Goal: Transaction & Acquisition: Purchase product/service

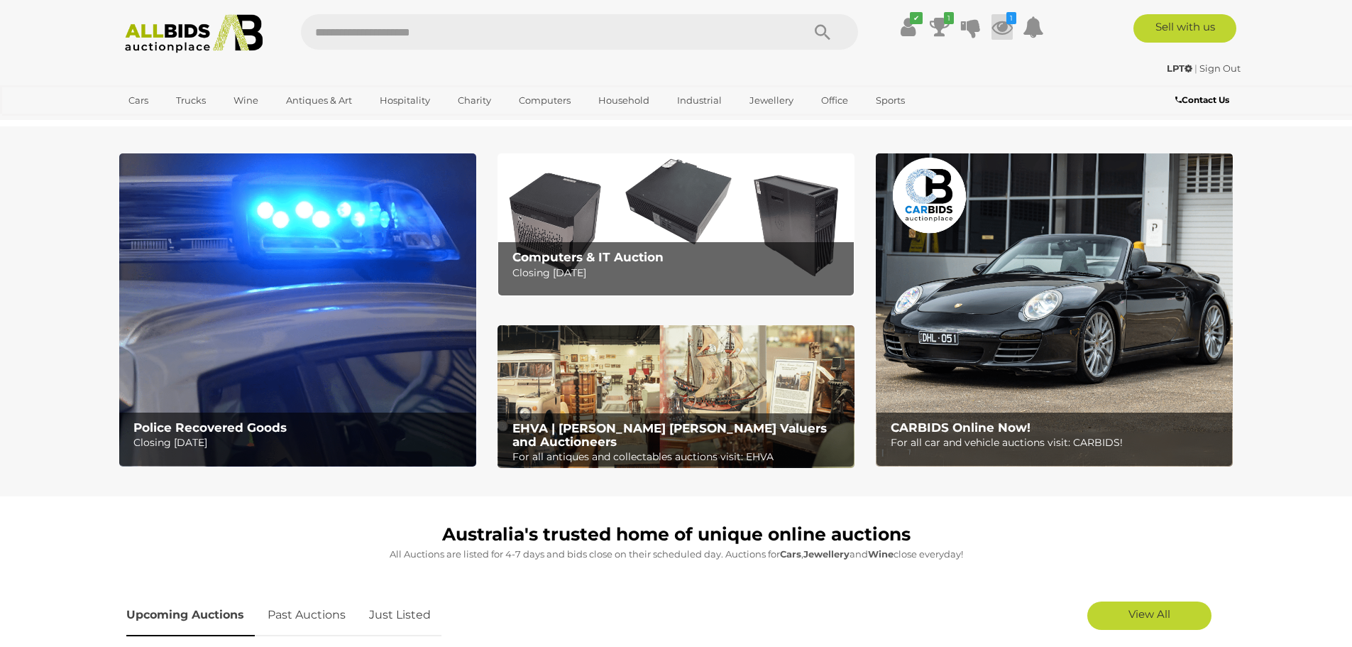
click at [1002, 32] on icon at bounding box center [1002, 27] width 21 height 26
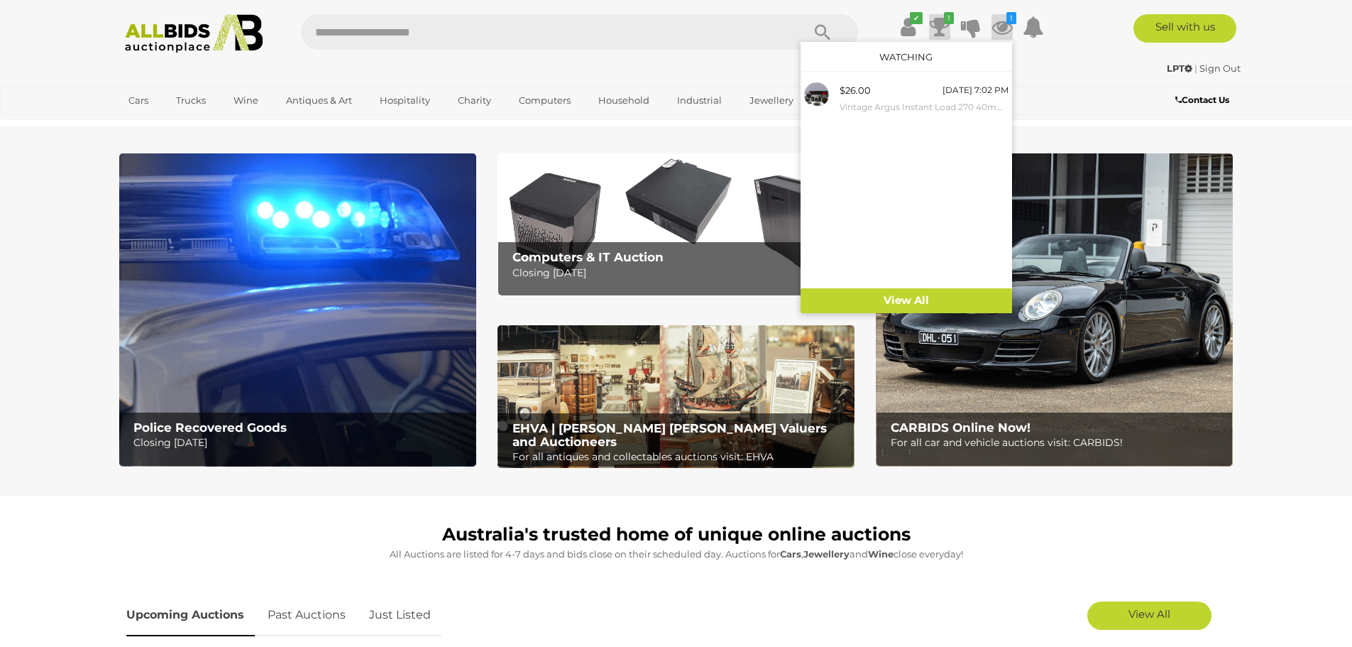
click at [941, 27] on icon at bounding box center [940, 27] width 20 height 26
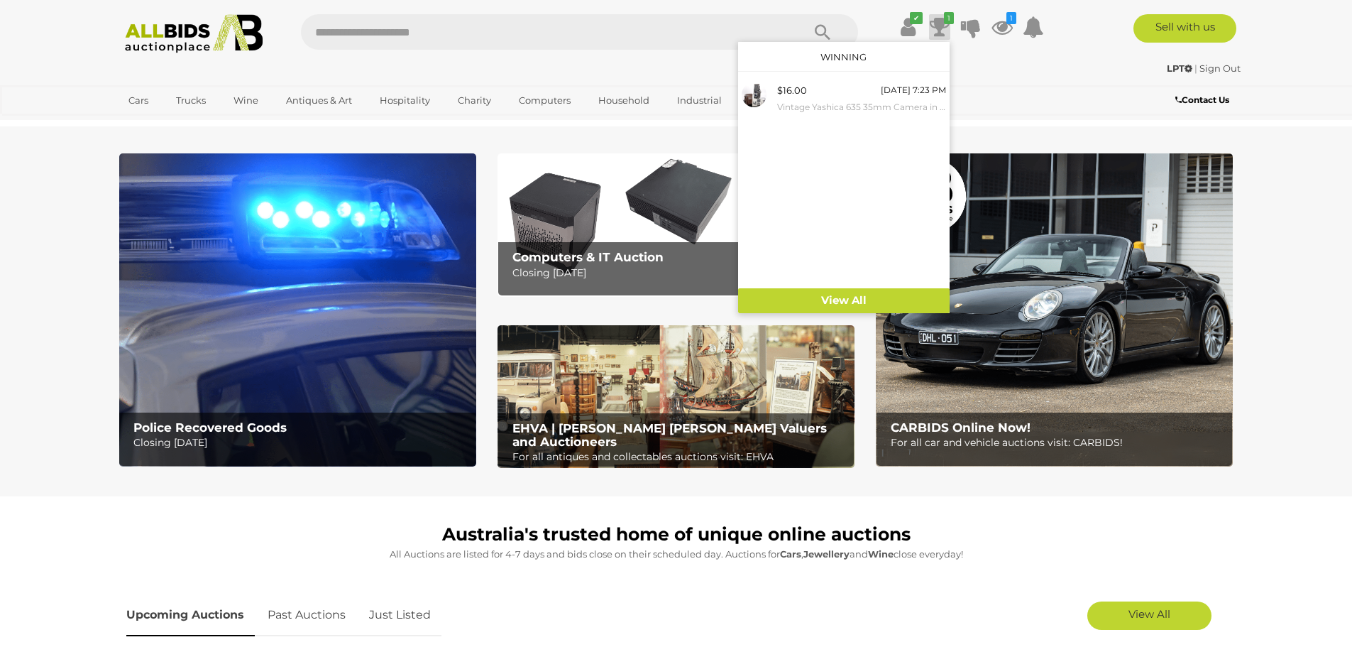
click at [525, 26] on input "text" at bounding box center [544, 31] width 487 height 35
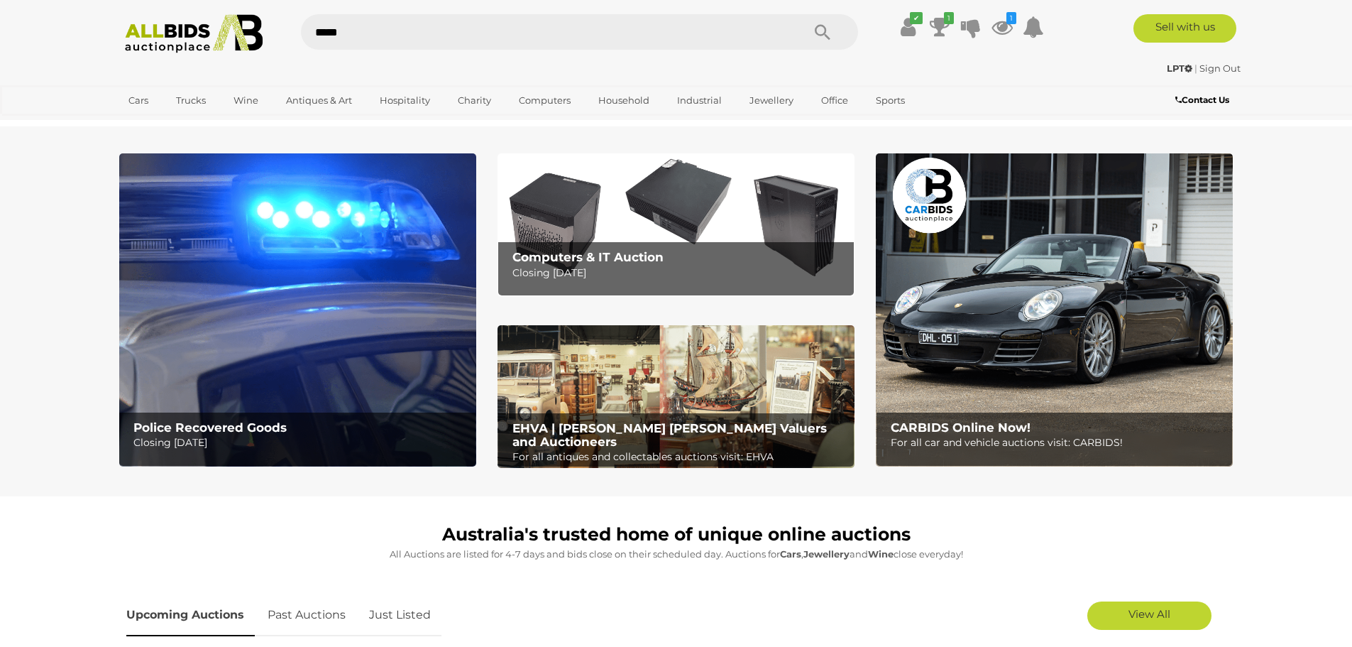
type input "******"
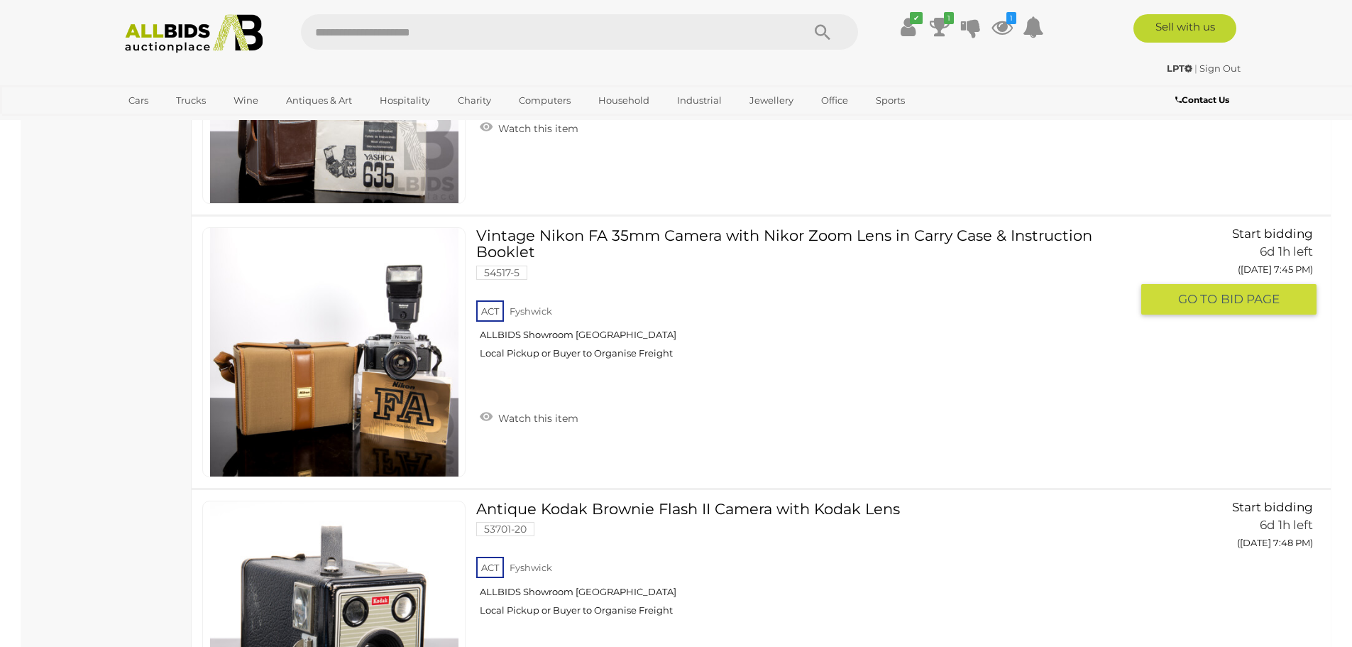
scroll to position [3549, 0]
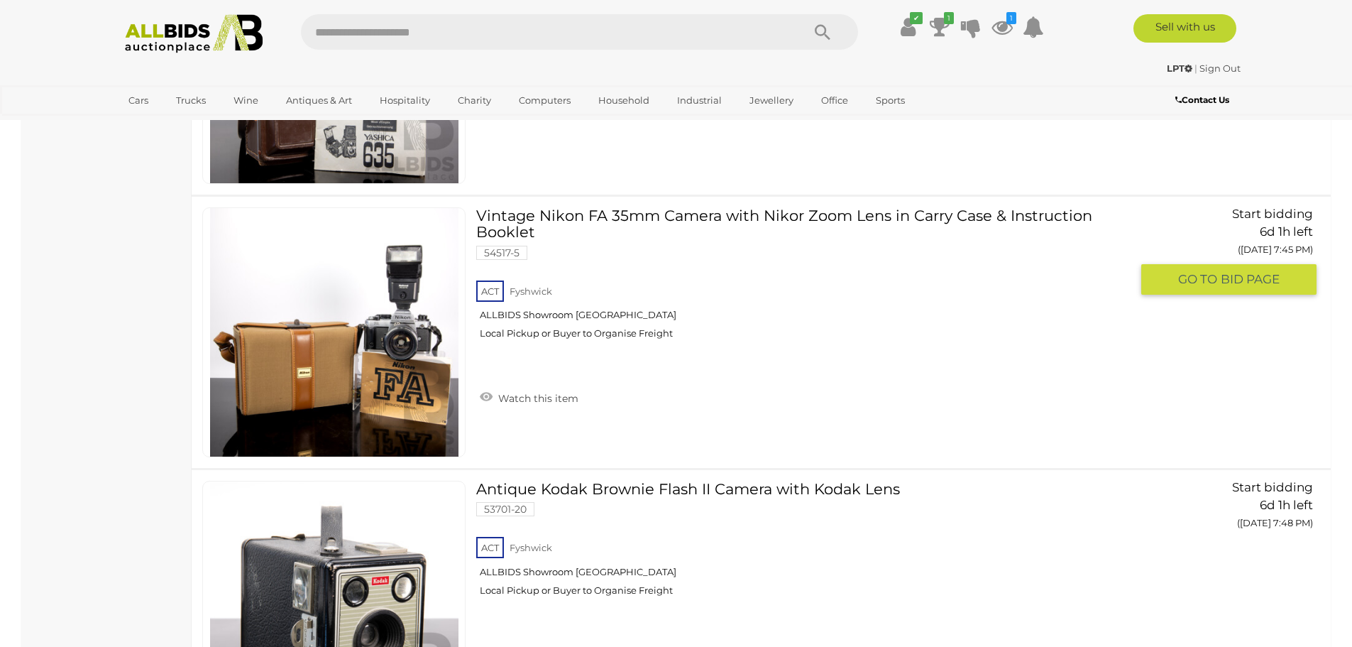
drag, startPoint x: 1265, startPoint y: 270, endPoint x: 1265, endPoint y: 279, distance: 8.5
click at [1265, 279] on span "BID PAGE" at bounding box center [1250, 279] width 59 height 16
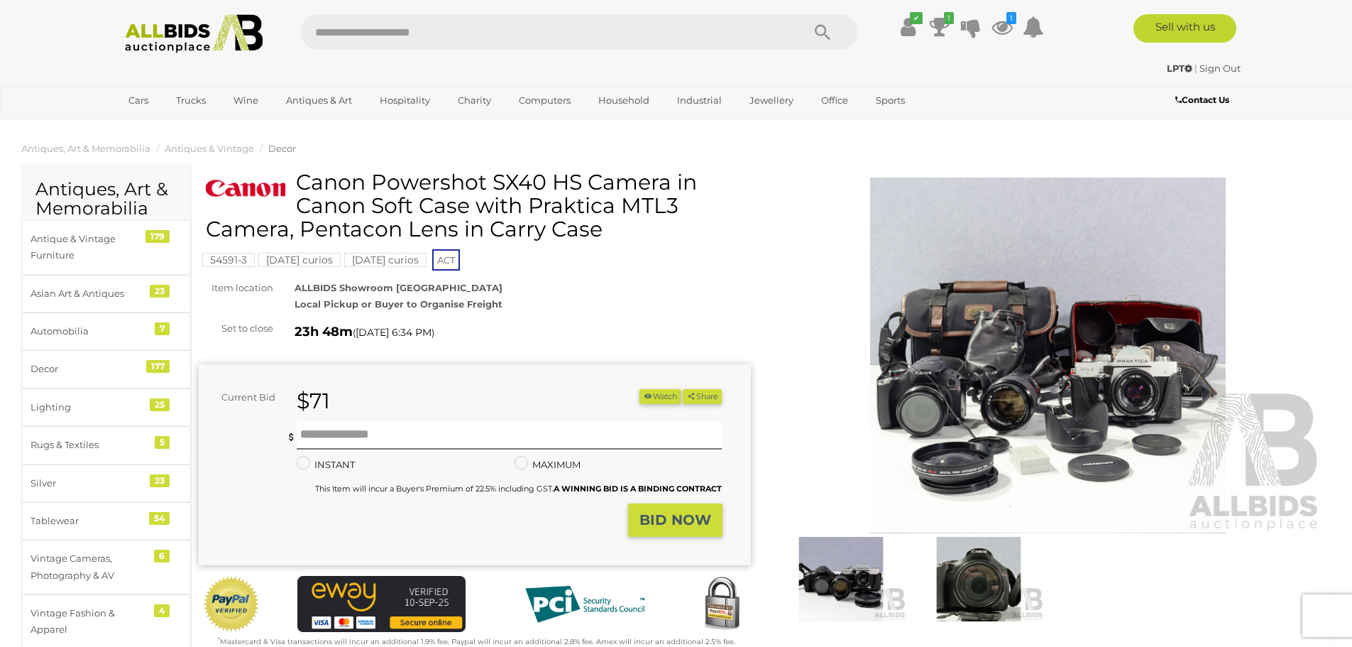
click at [1023, 400] on img at bounding box center [1048, 355] width 552 height 356
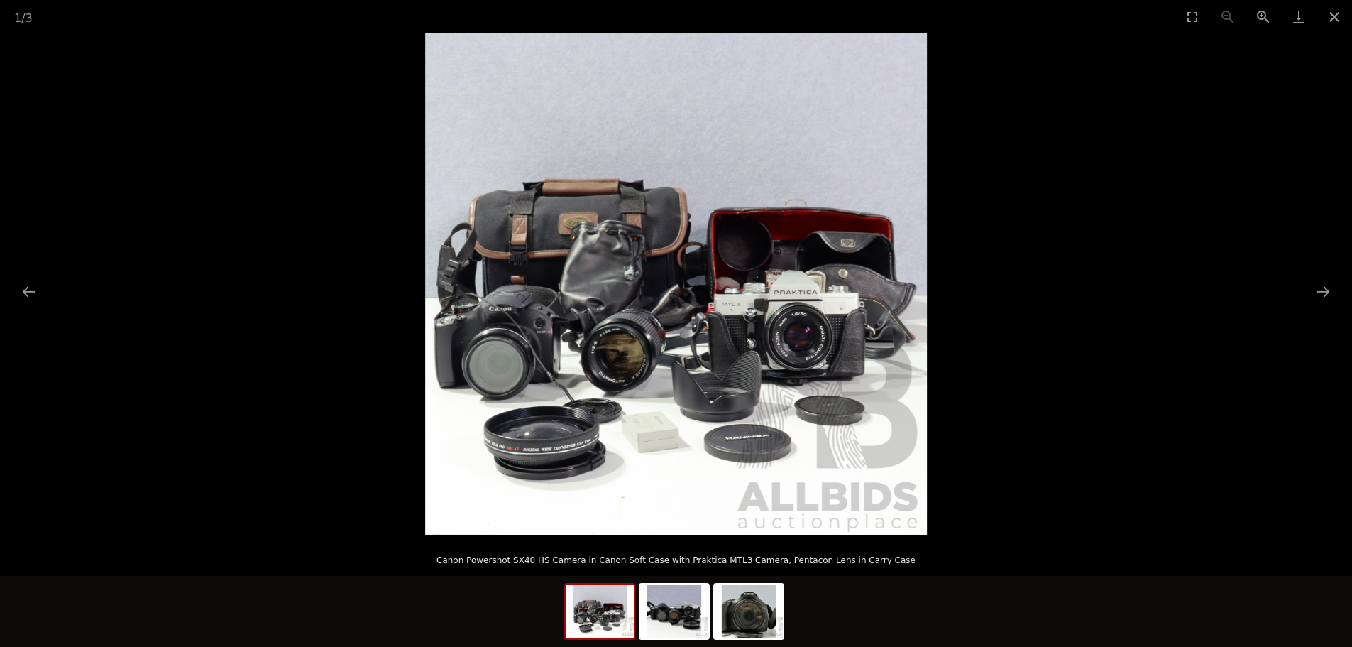
click at [623, 355] on img at bounding box center [676, 284] width 502 height 502
click at [688, 627] on img at bounding box center [674, 611] width 68 height 54
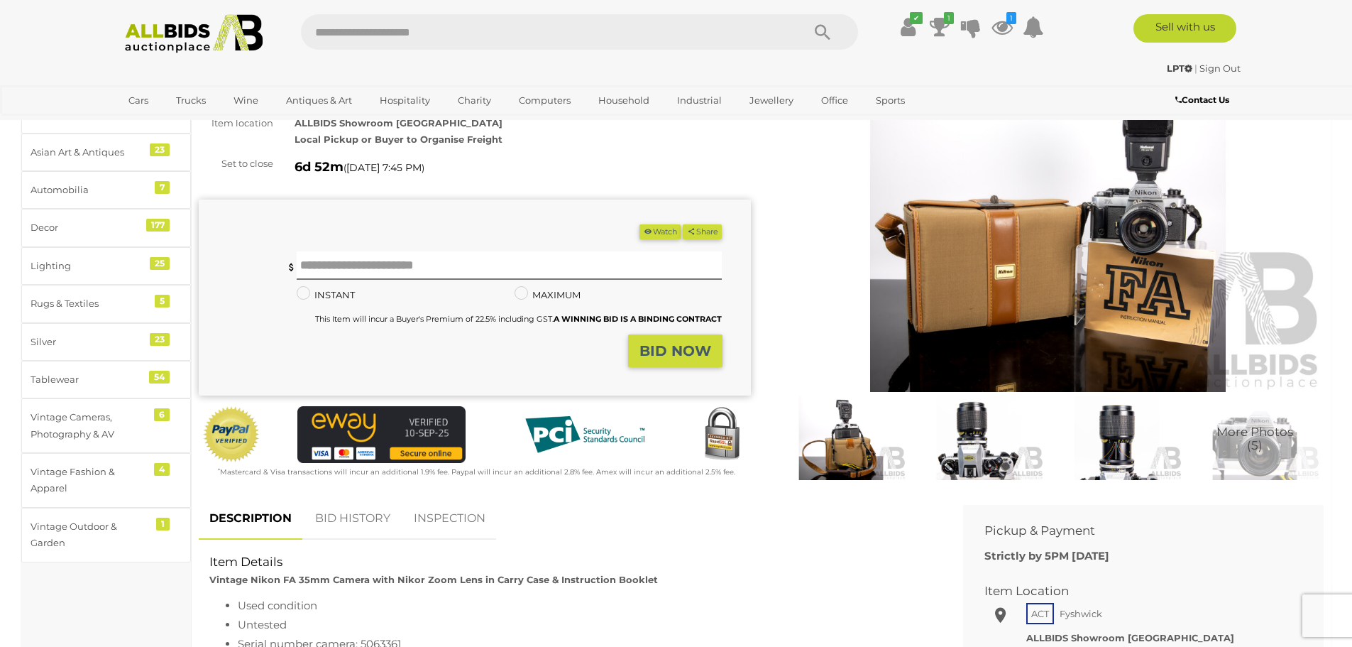
scroll to position [142, 0]
click at [992, 423] on img at bounding box center [978, 437] width 131 height 84
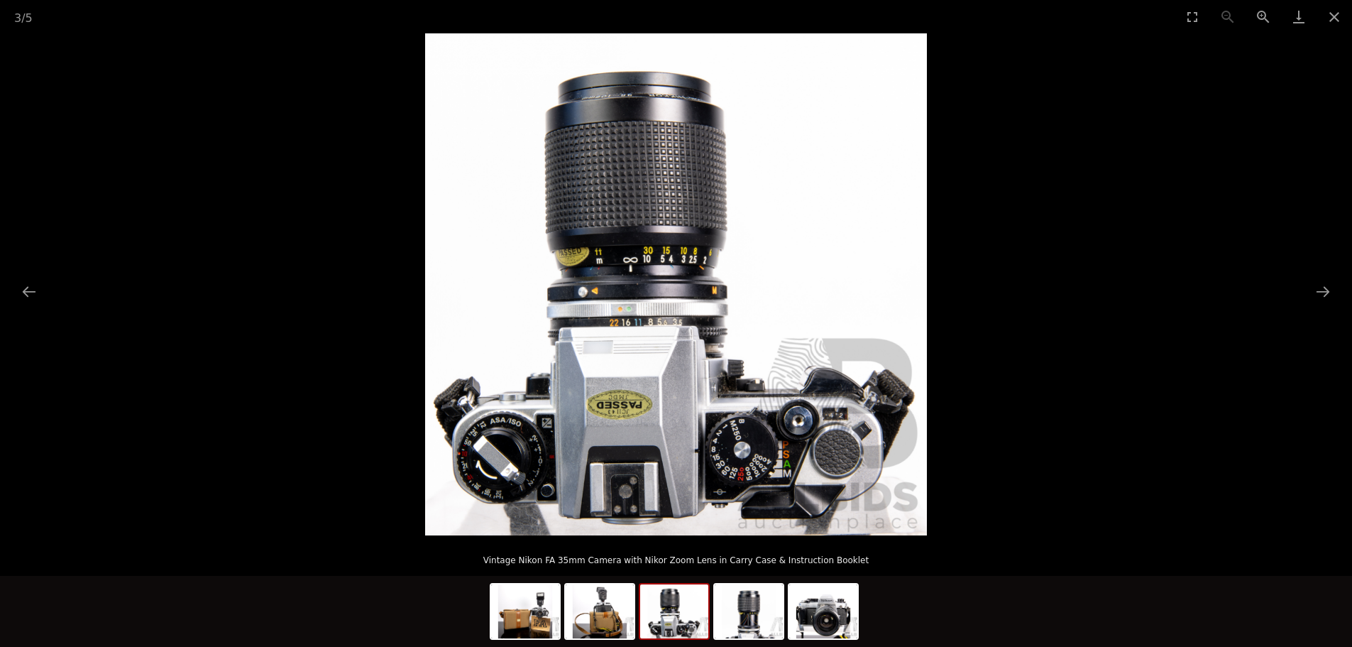
scroll to position [213, 0]
click at [727, 609] on img at bounding box center [749, 611] width 68 height 54
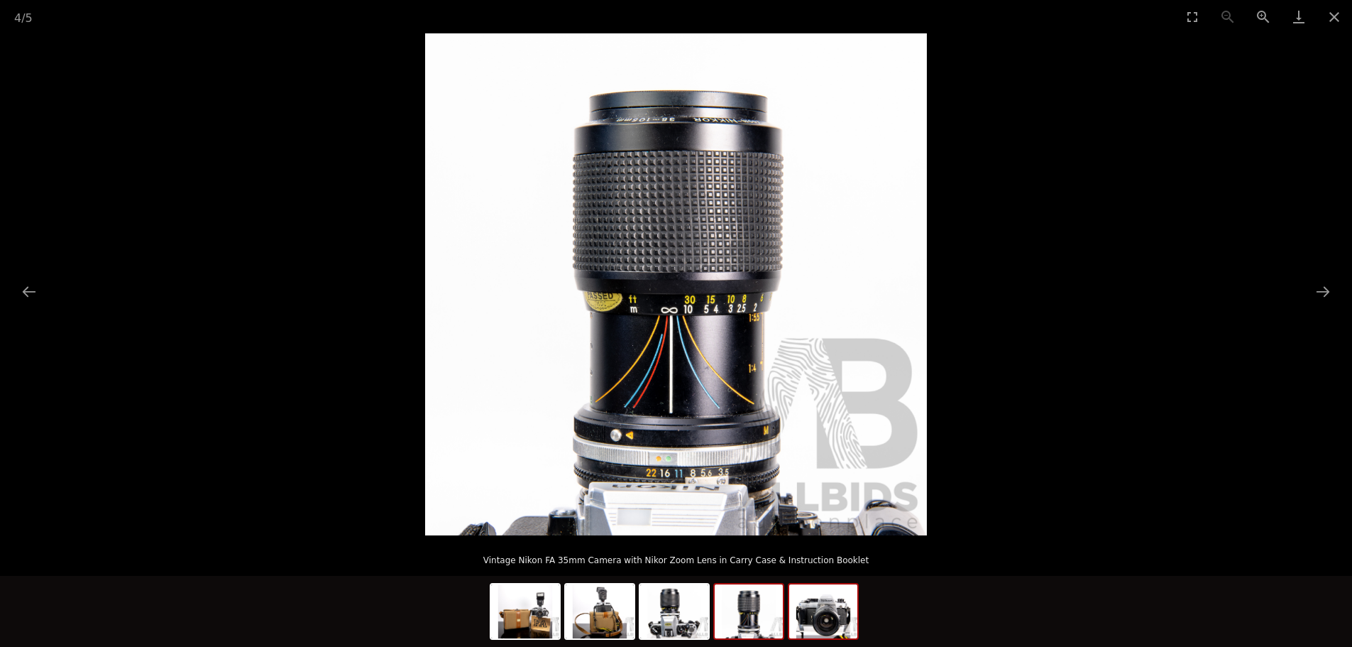
click at [818, 610] on img at bounding box center [823, 611] width 68 height 54
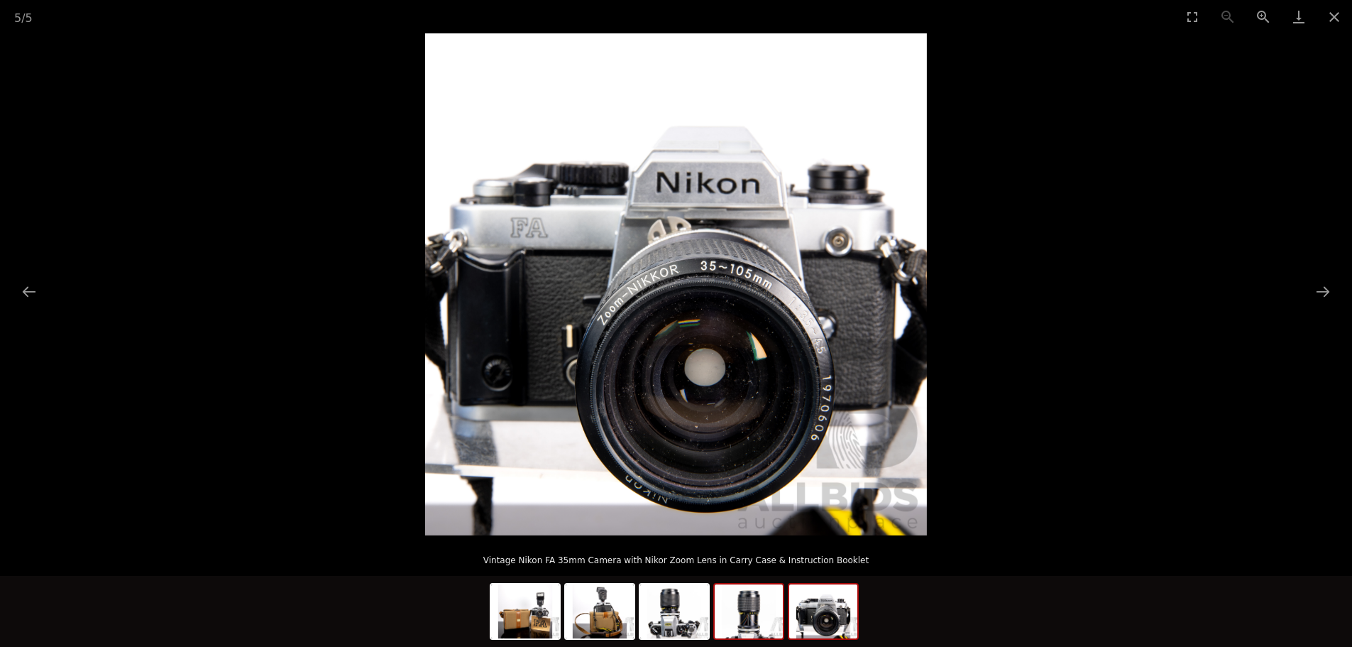
click at [744, 628] on img at bounding box center [749, 611] width 68 height 54
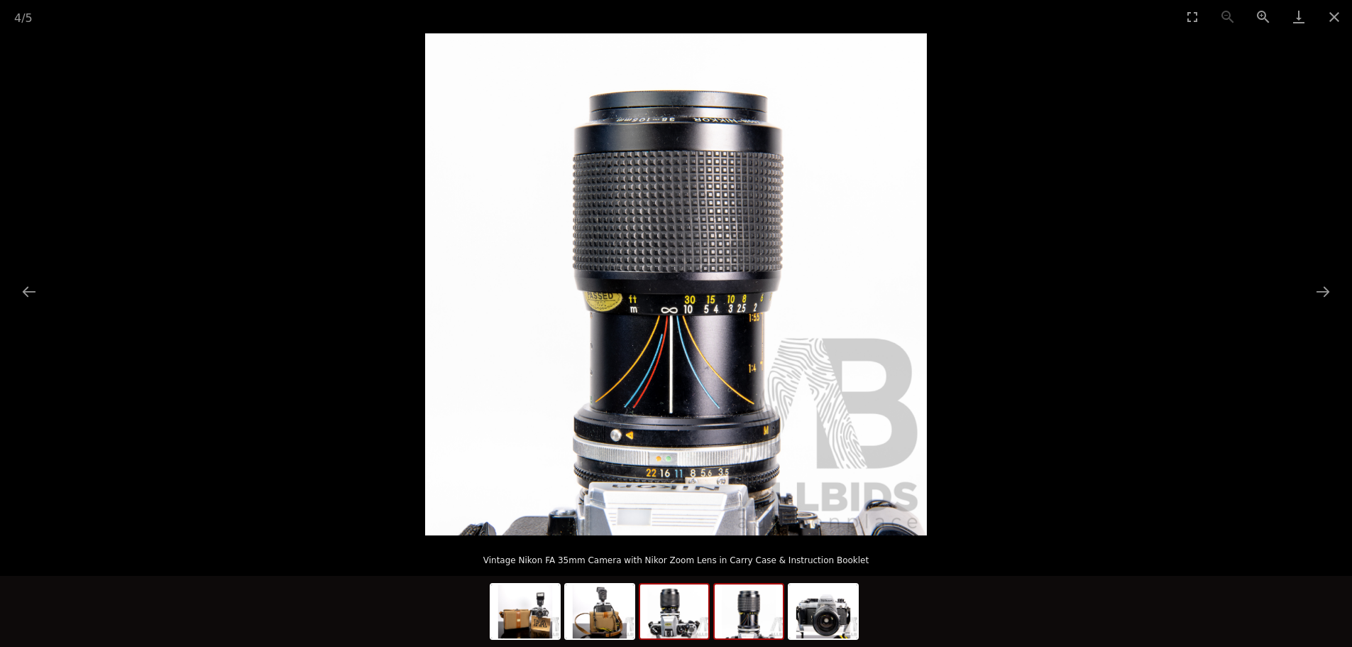
click at [669, 620] on img at bounding box center [674, 611] width 68 height 54
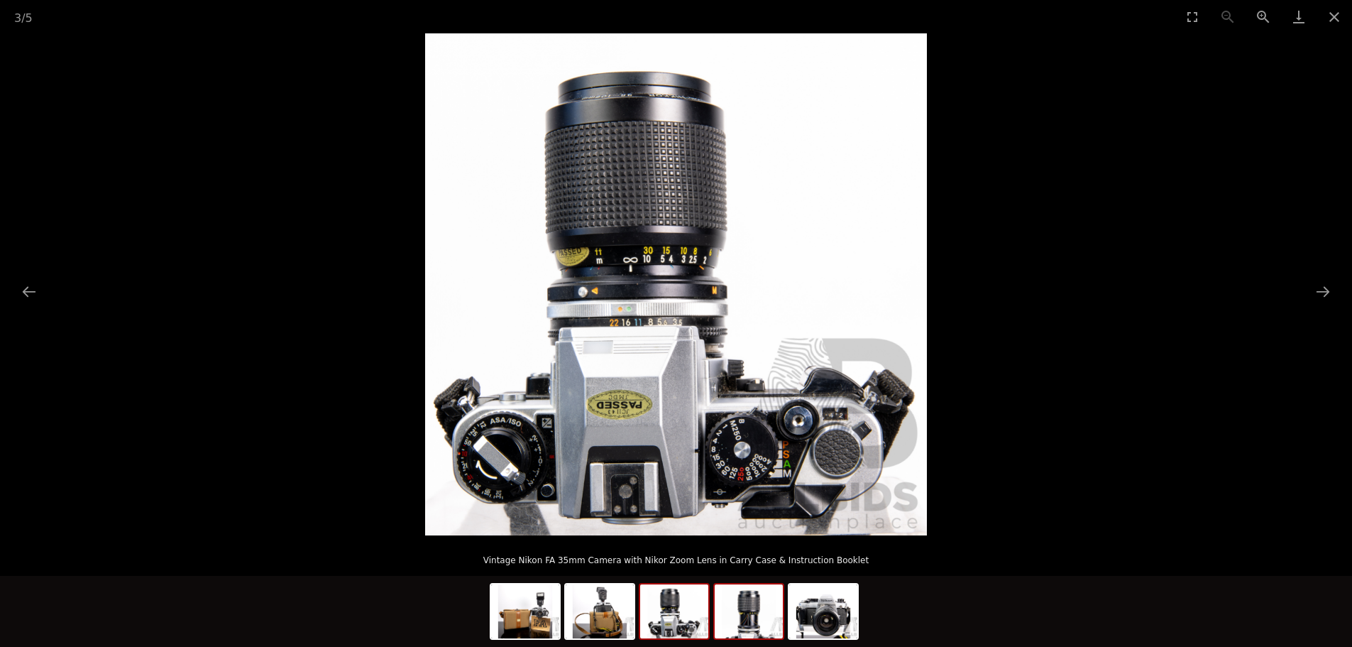
click at [744, 620] on img at bounding box center [749, 611] width 68 height 54
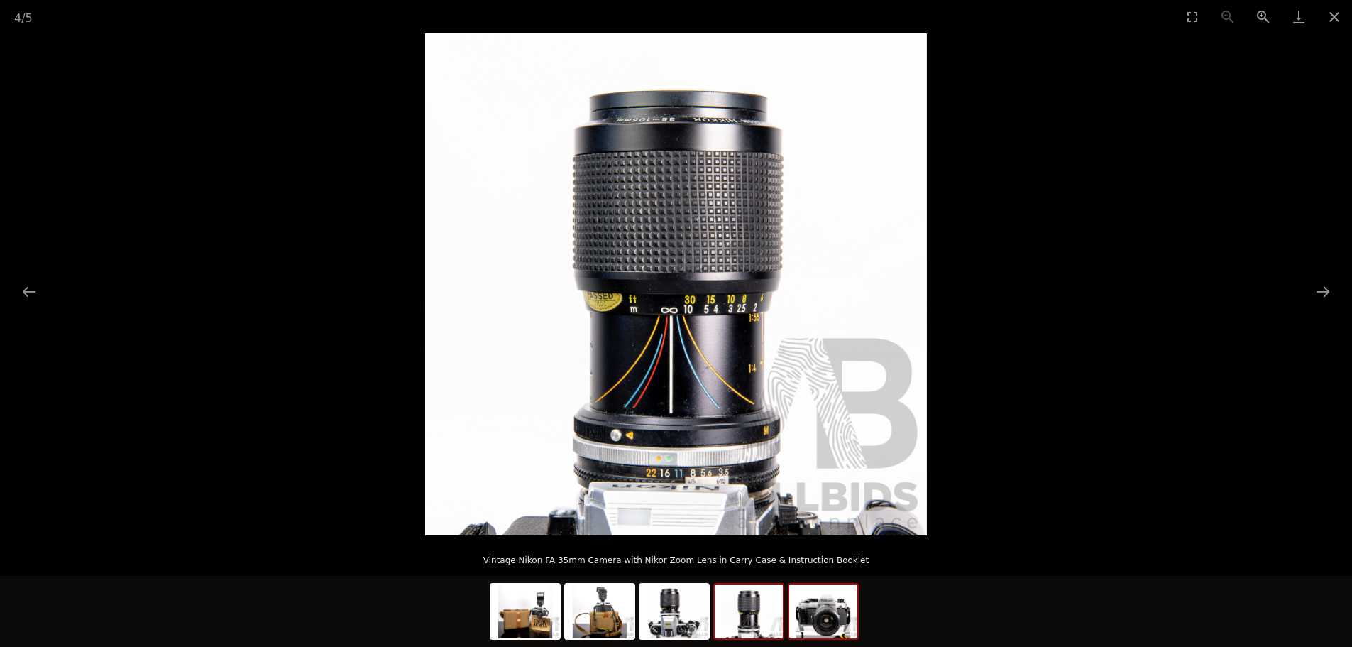
click at [816, 625] on img at bounding box center [823, 611] width 68 height 54
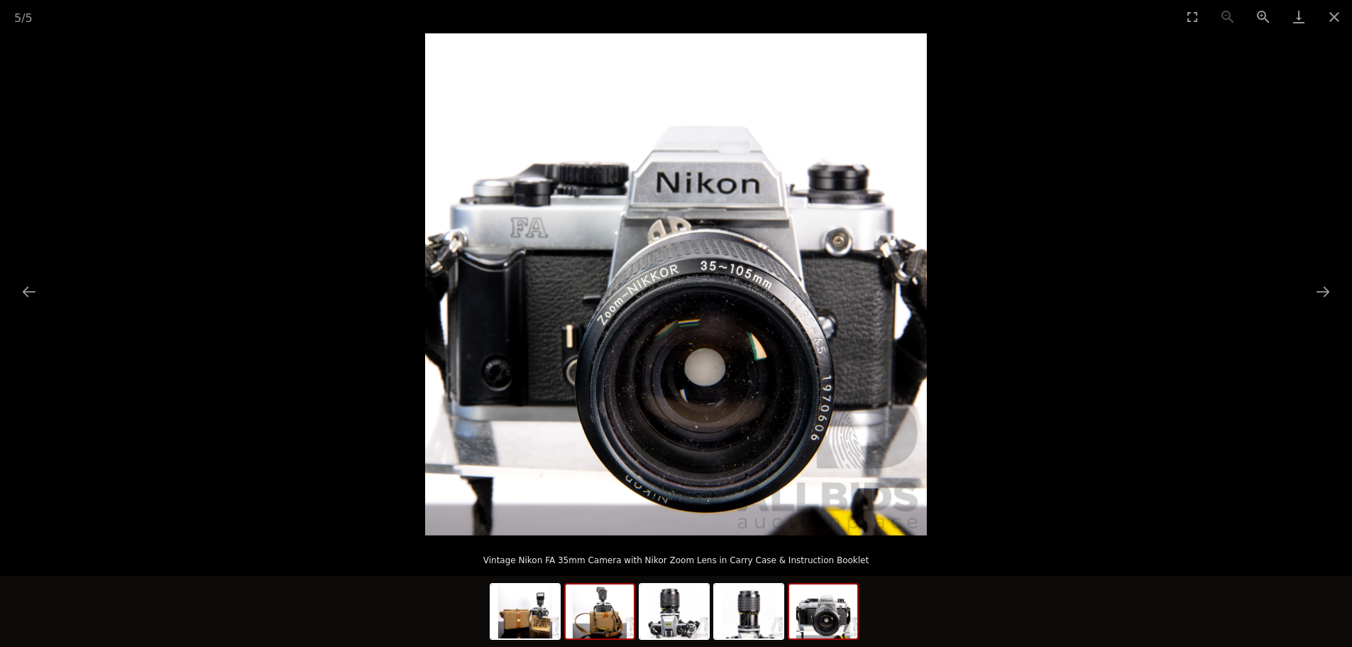
click at [625, 628] on img at bounding box center [600, 611] width 68 height 54
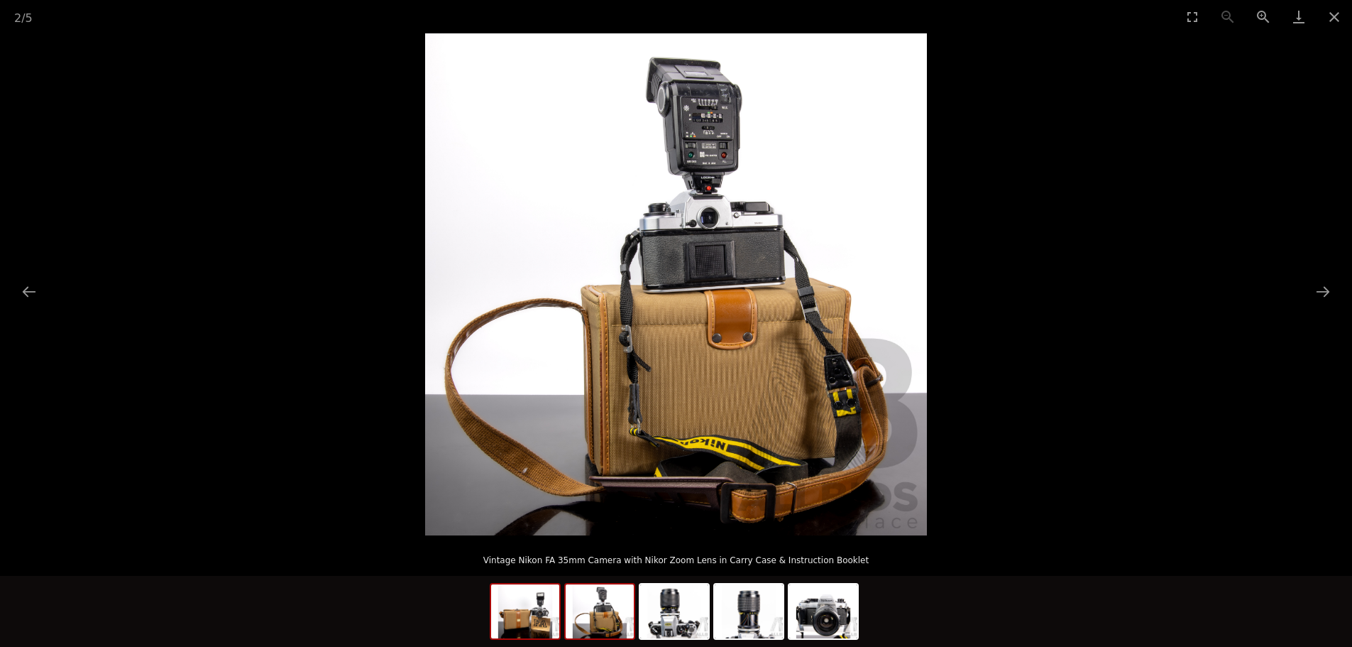
click at [522, 620] on img at bounding box center [525, 611] width 68 height 54
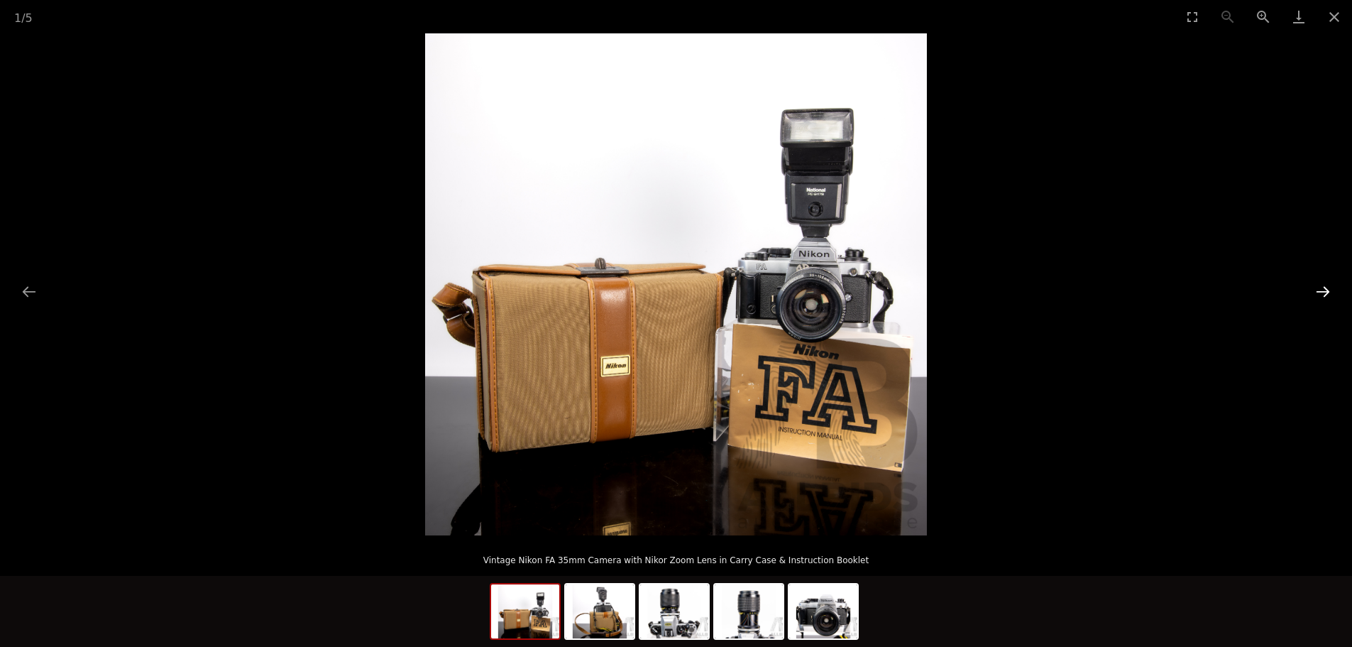
click at [1322, 289] on button "Next slide" at bounding box center [1323, 292] width 30 height 28
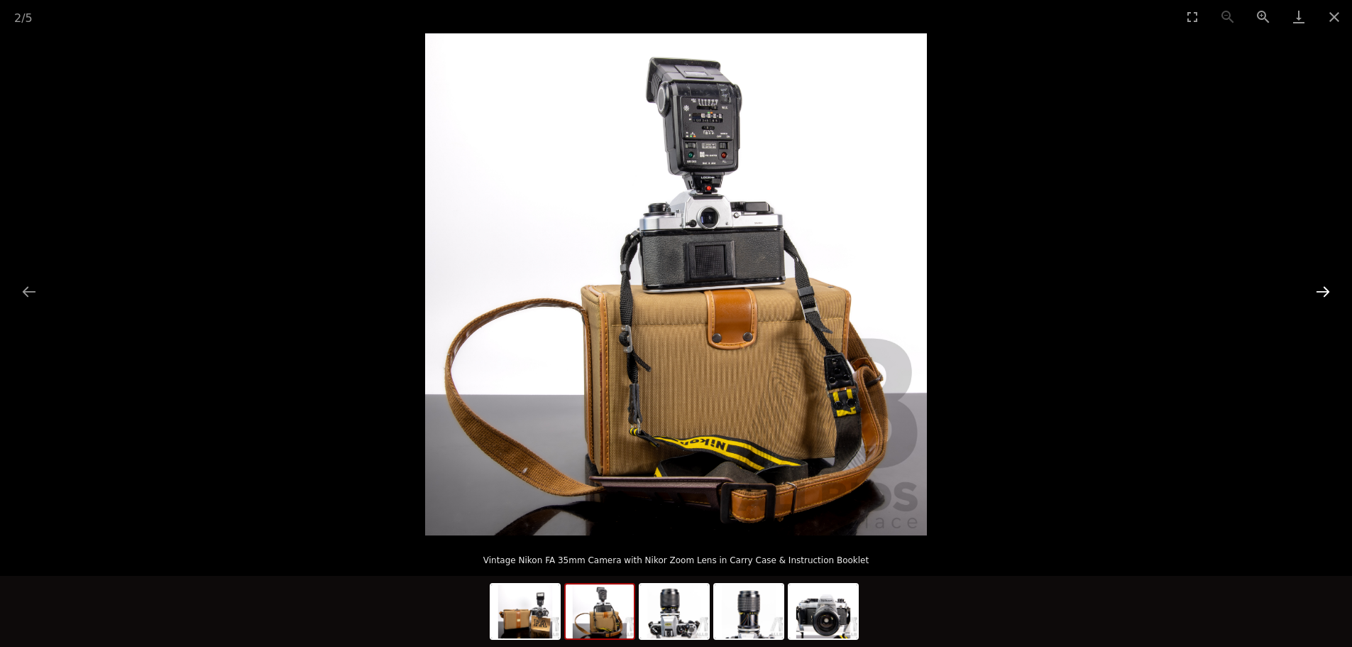
click at [1322, 289] on button "Next slide" at bounding box center [1323, 292] width 30 height 28
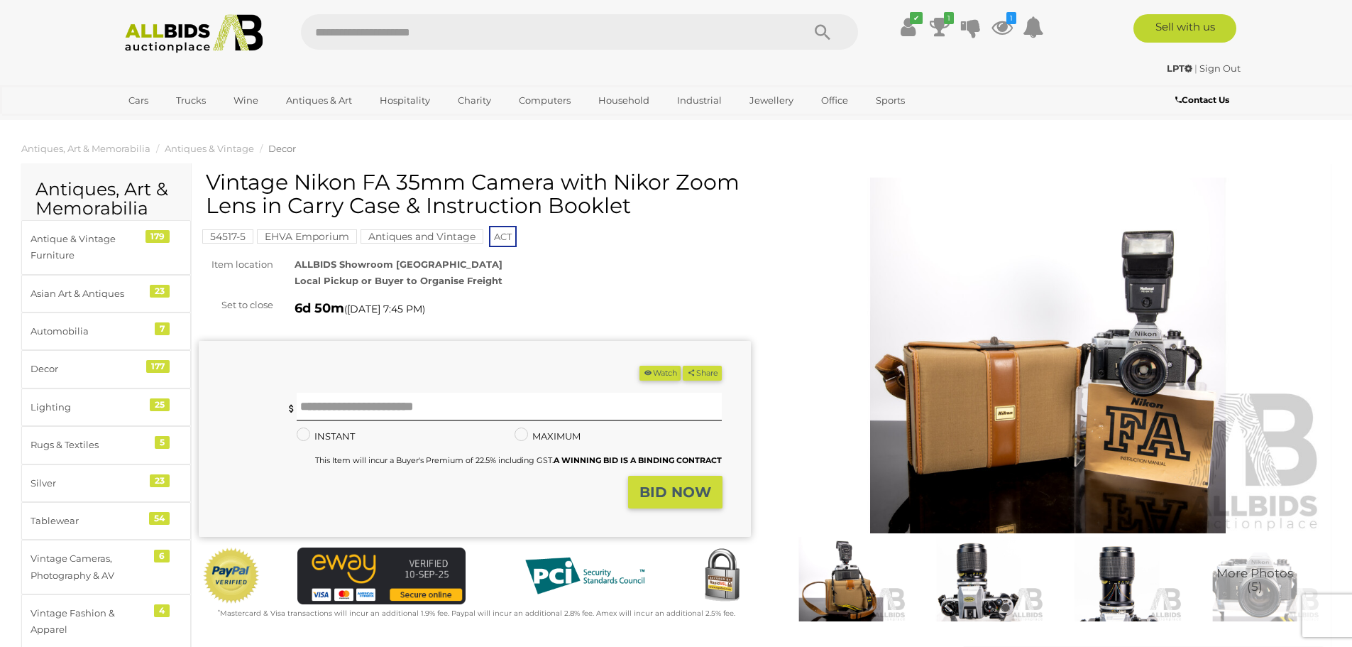
click at [647, 375] on button "Watch" at bounding box center [660, 373] width 41 height 15
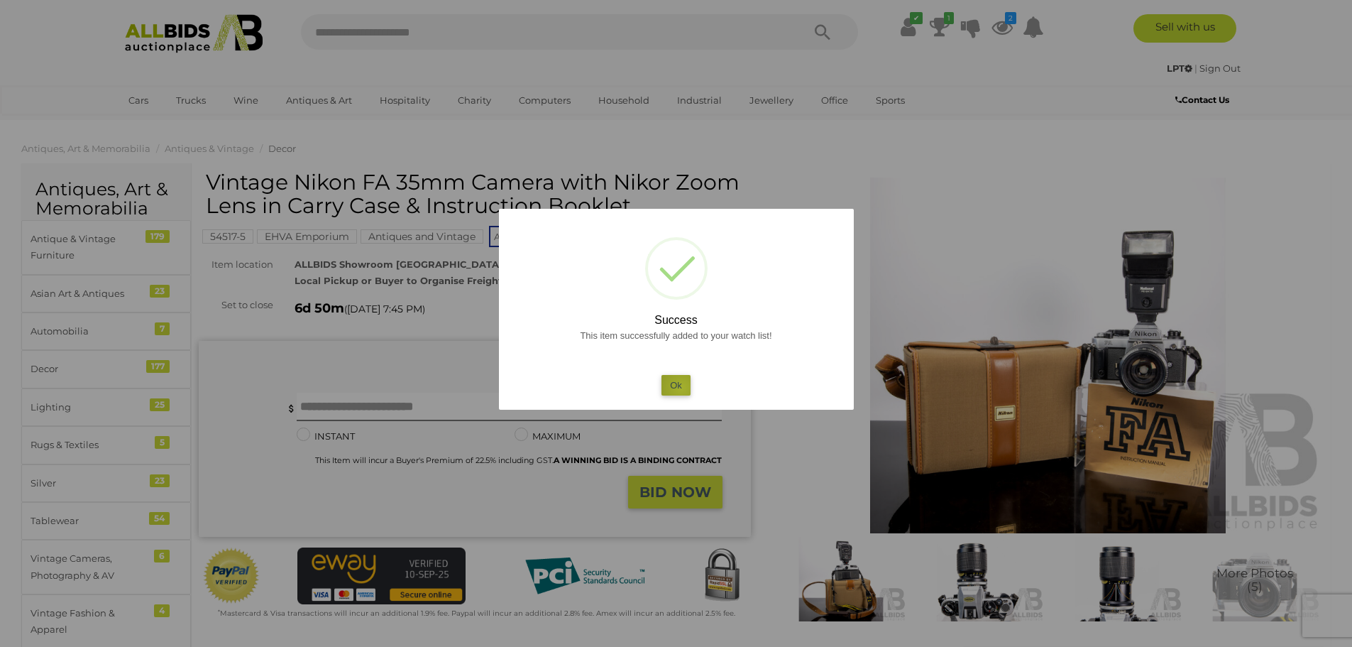
click at [681, 388] on button "Ok" at bounding box center [676, 385] width 29 height 21
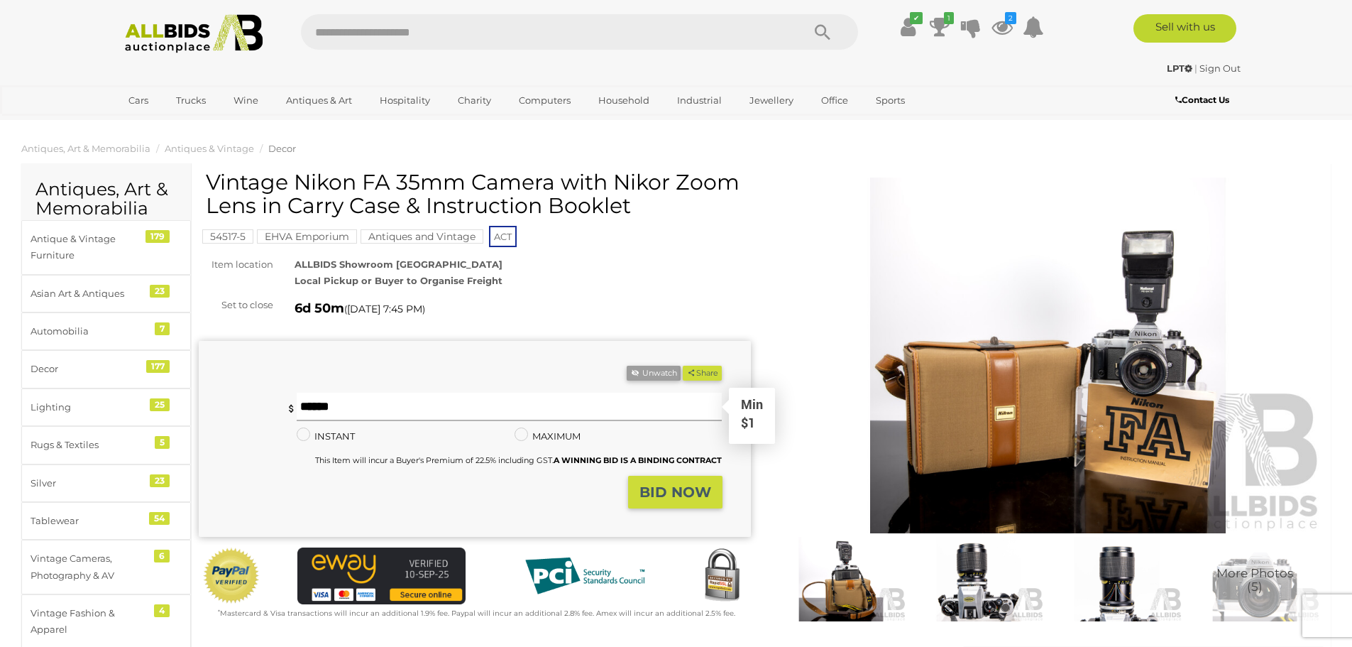
click at [508, 402] on input "text" at bounding box center [510, 407] width 426 height 28
type input "**"
click at [678, 489] on strong "BID NOW" at bounding box center [676, 491] width 72 height 17
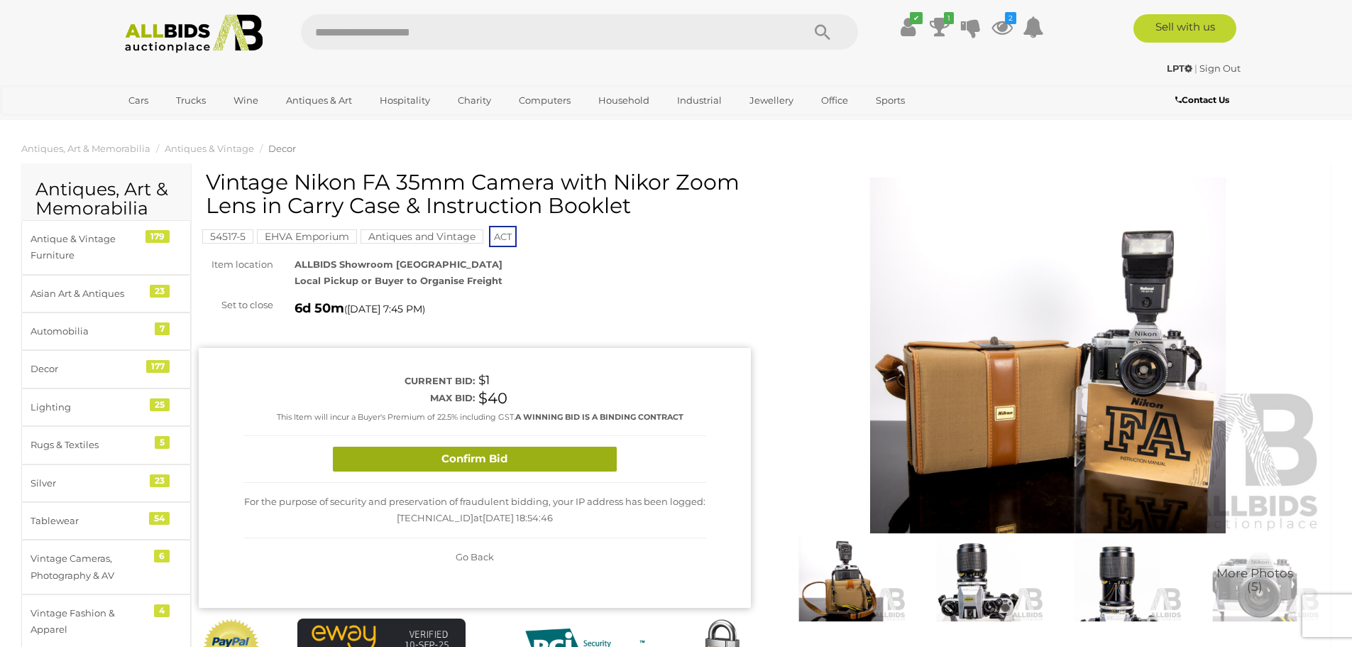
click at [537, 461] on button "Confirm Bid" at bounding box center [475, 458] width 284 height 25
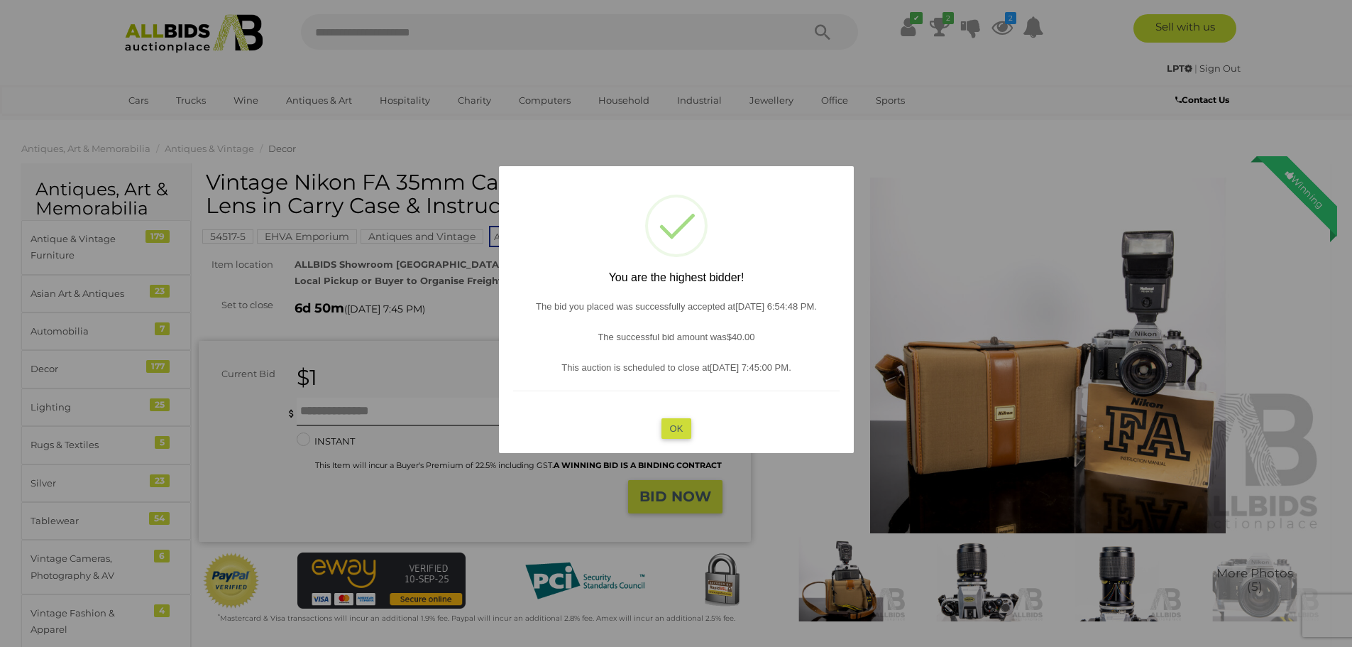
click at [684, 427] on button "OK" at bounding box center [676, 427] width 31 height 21
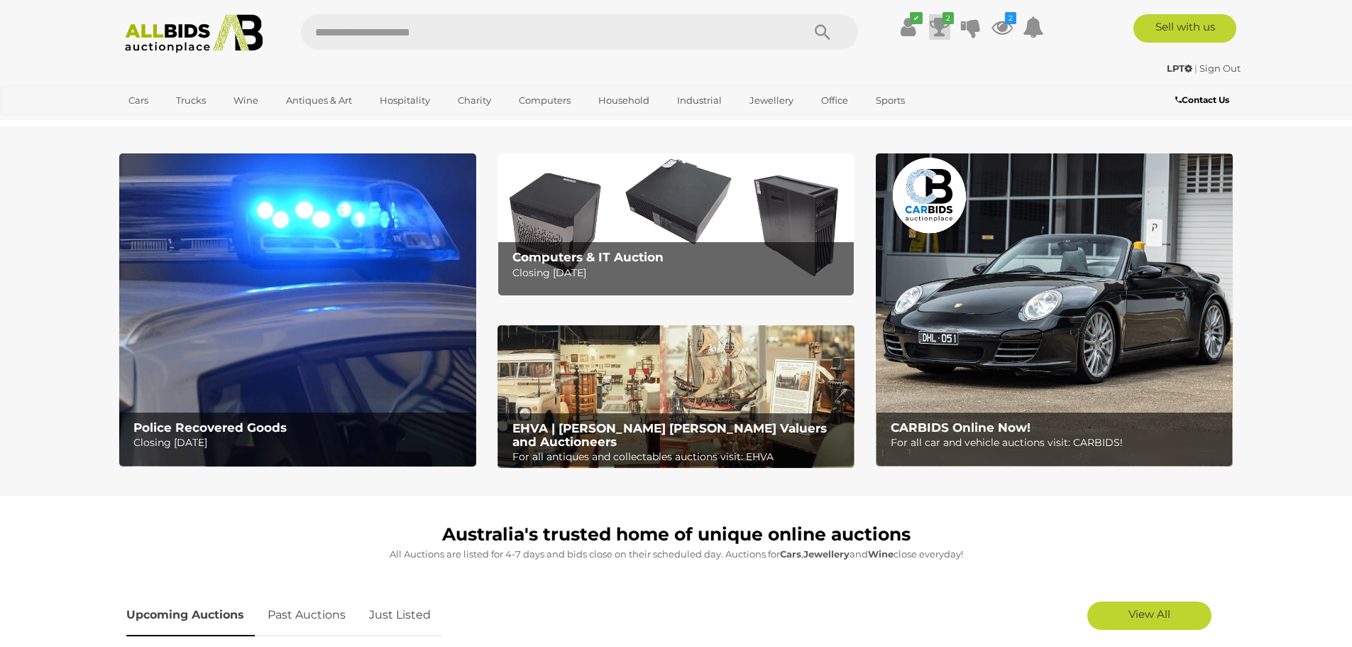
click at [936, 29] on icon at bounding box center [940, 27] width 20 height 26
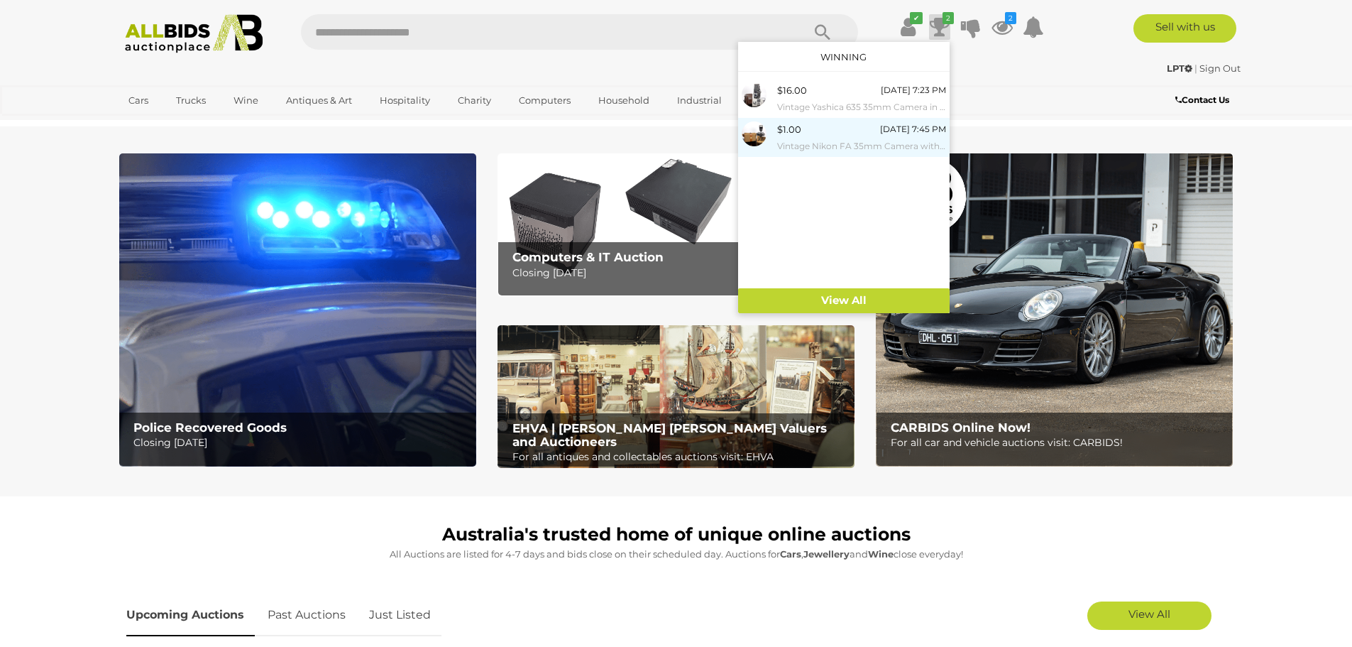
click at [821, 140] on small "Vintage Nikon FA 35mm Camera with Nikor Zoom Lens in Carry Case & Instruction B…" at bounding box center [861, 146] width 169 height 16
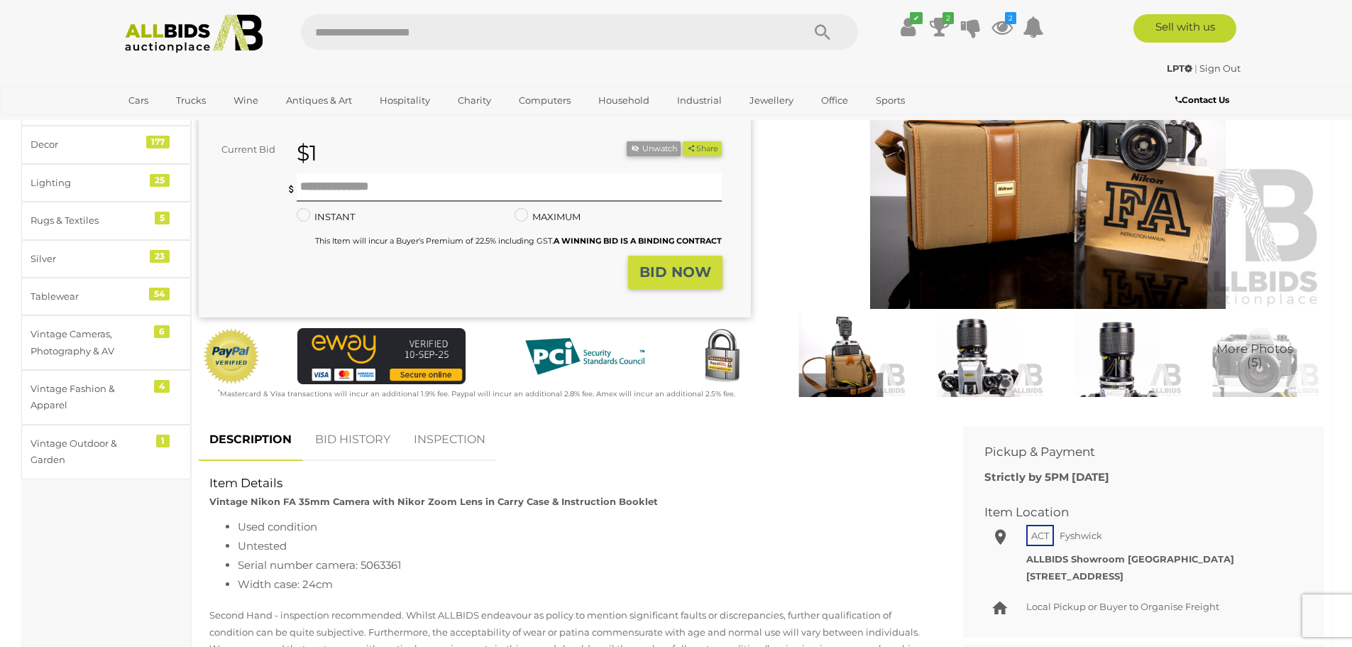
scroll to position [142, 0]
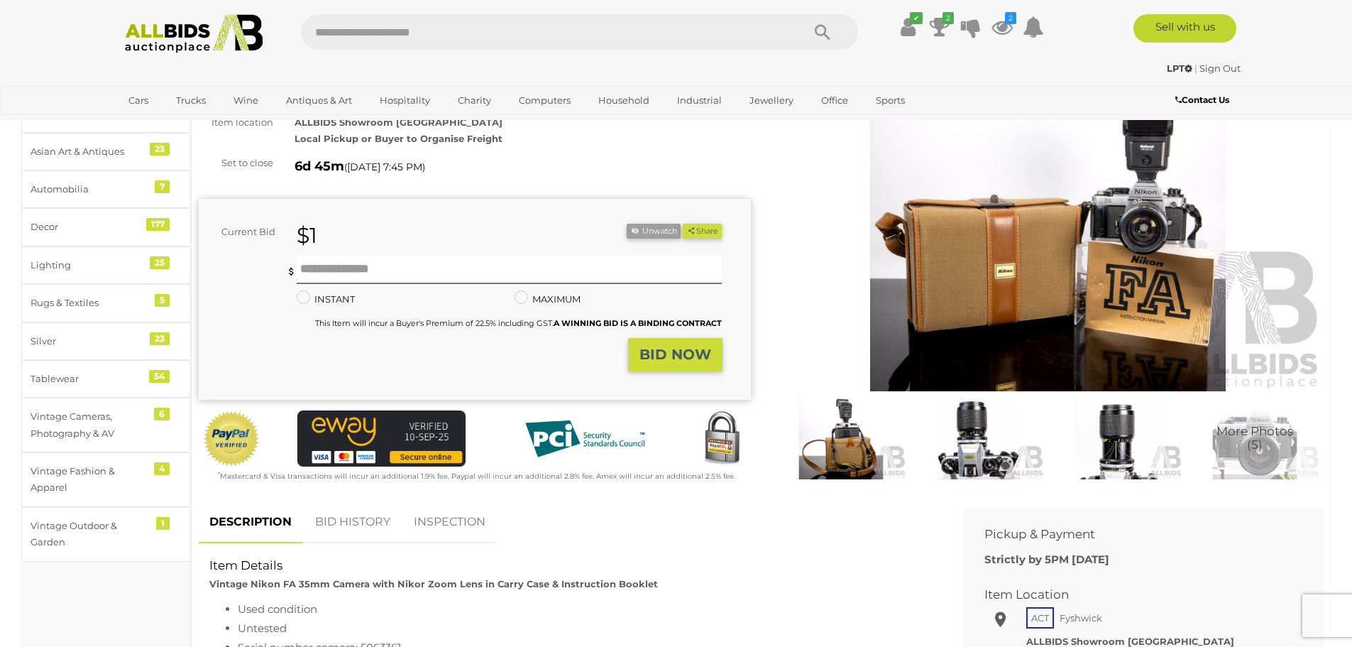
click at [988, 434] on img at bounding box center [978, 437] width 131 height 84
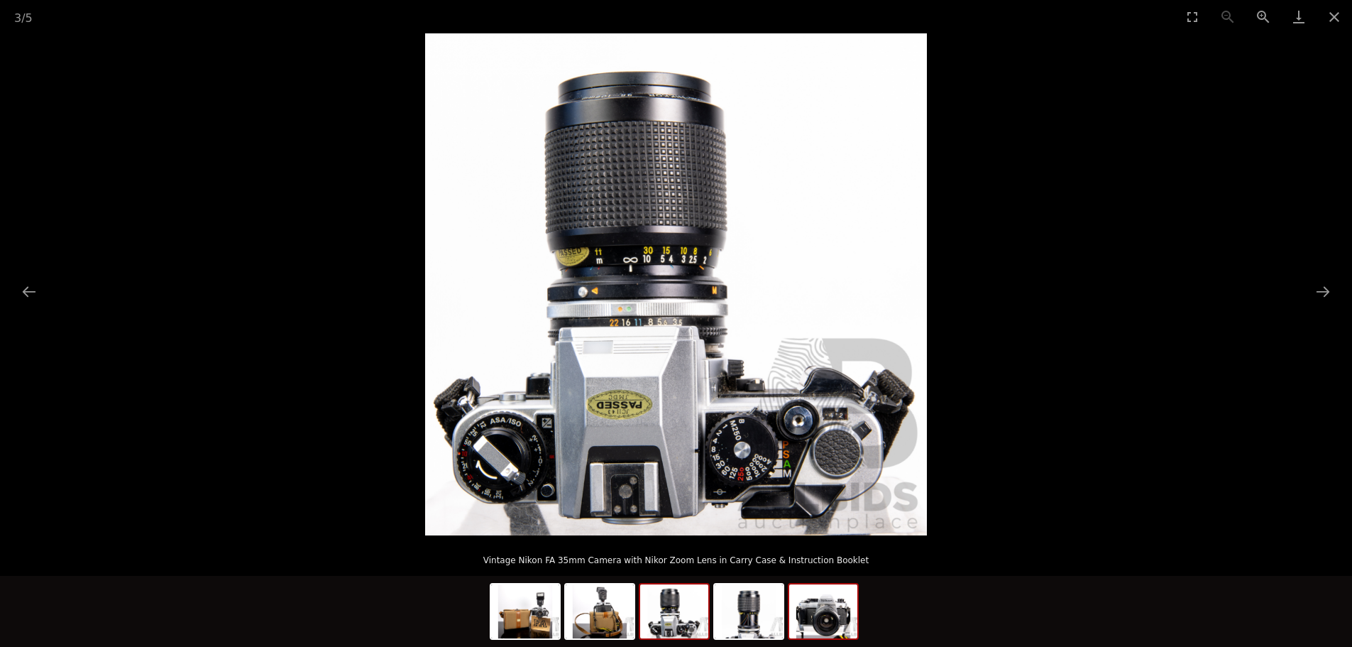
click at [819, 617] on img at bounding box center [823, 611] width 68 height 54
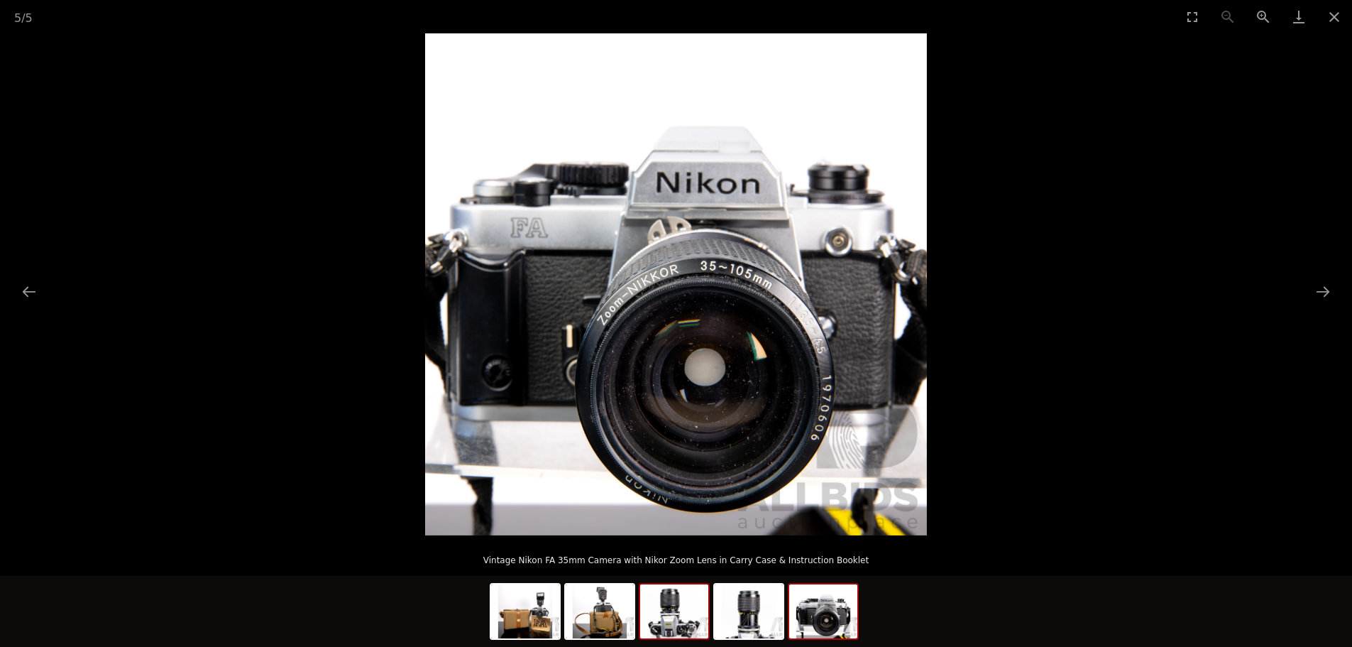
click at [681, 610] on img at bounding box center [674, 611] width 68 height 54
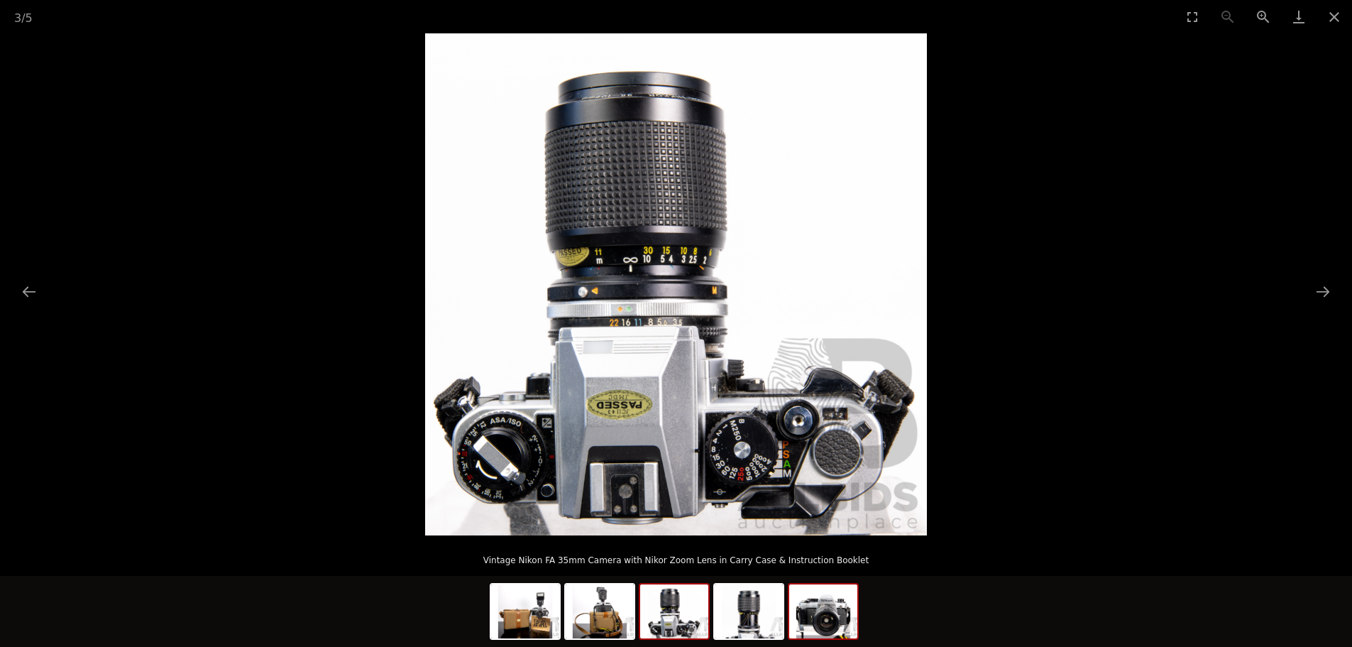
click at [805, 618] on img at bounding box center [823, 611] width 68 height 54
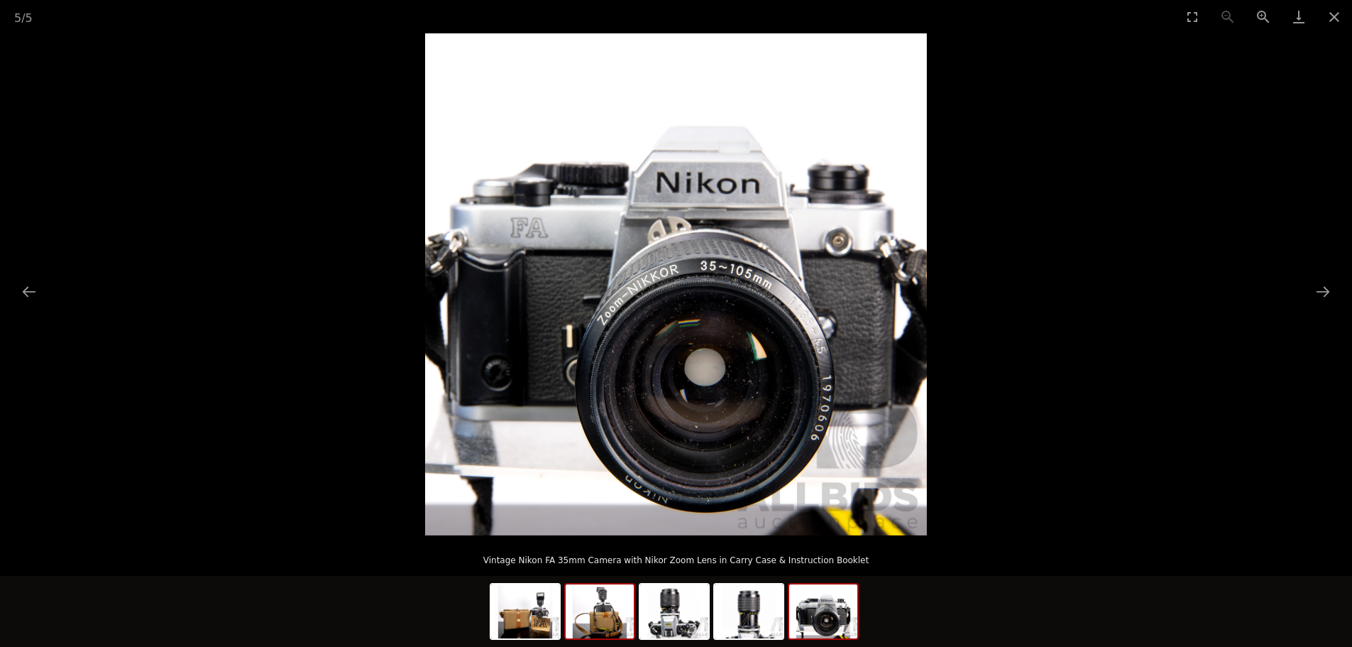
click at [599, 613] on img at bounding box center [600, 611] width 68 height 54
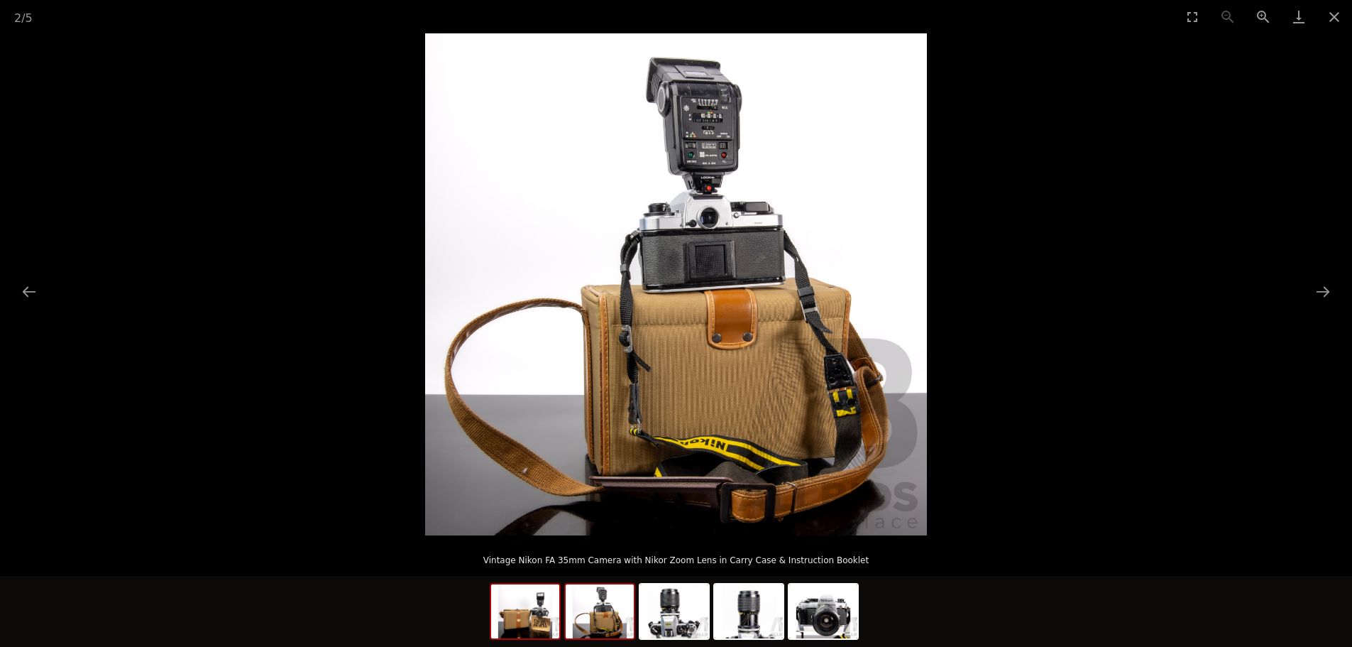
click at [528, 610] on img at bounding box center [525, 611] width 68 height 54
